Goal: Information Seeking & Learning: Learn about a topic

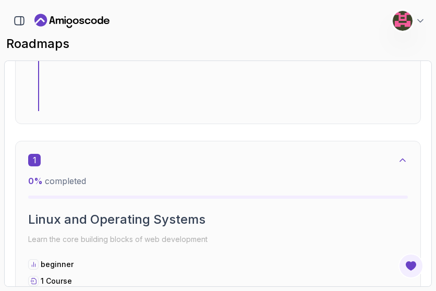
scroll to position [211, 0]
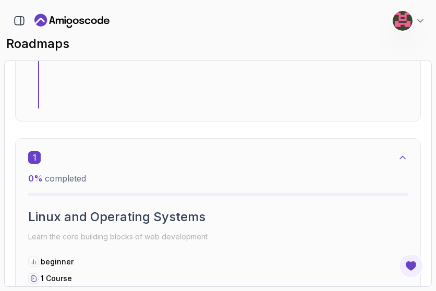
click at [223, 187] on div "0 % completed" at bounding box center [218, 184] width 380 height 24
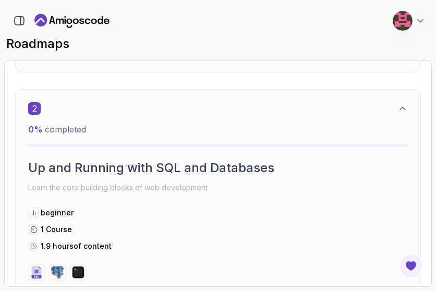
scroll to position [643, 0]
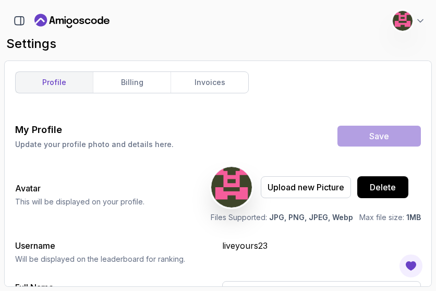
type input "Student"
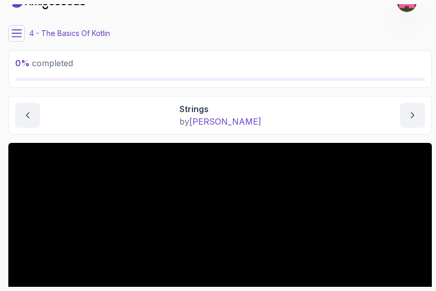
scroll to position [21, 0]
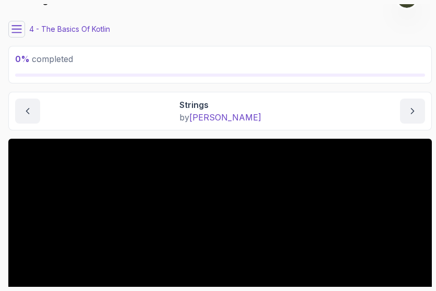
click at [9, 32] on button at bounding box center [16, 29] width 17 height 17
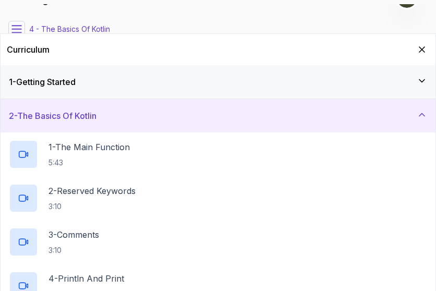
click at [9, 32] on button at bounding box center [16, 29] width 17 height 17
click at [15, 26] on icon at bounding box center [16, 29] width 9 height 7
click at [8, 29] on button at bounding box center [16, 29] width 17 height 17
click at [421, 51] on icon "Hide Curriculum for mobile" at bounding box center [421, 49] width 11 height 11
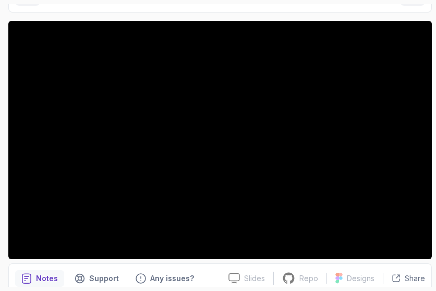
scroll to position [142, 0]
